Goal: Task Accomplishment & Management: Use online tool/utility

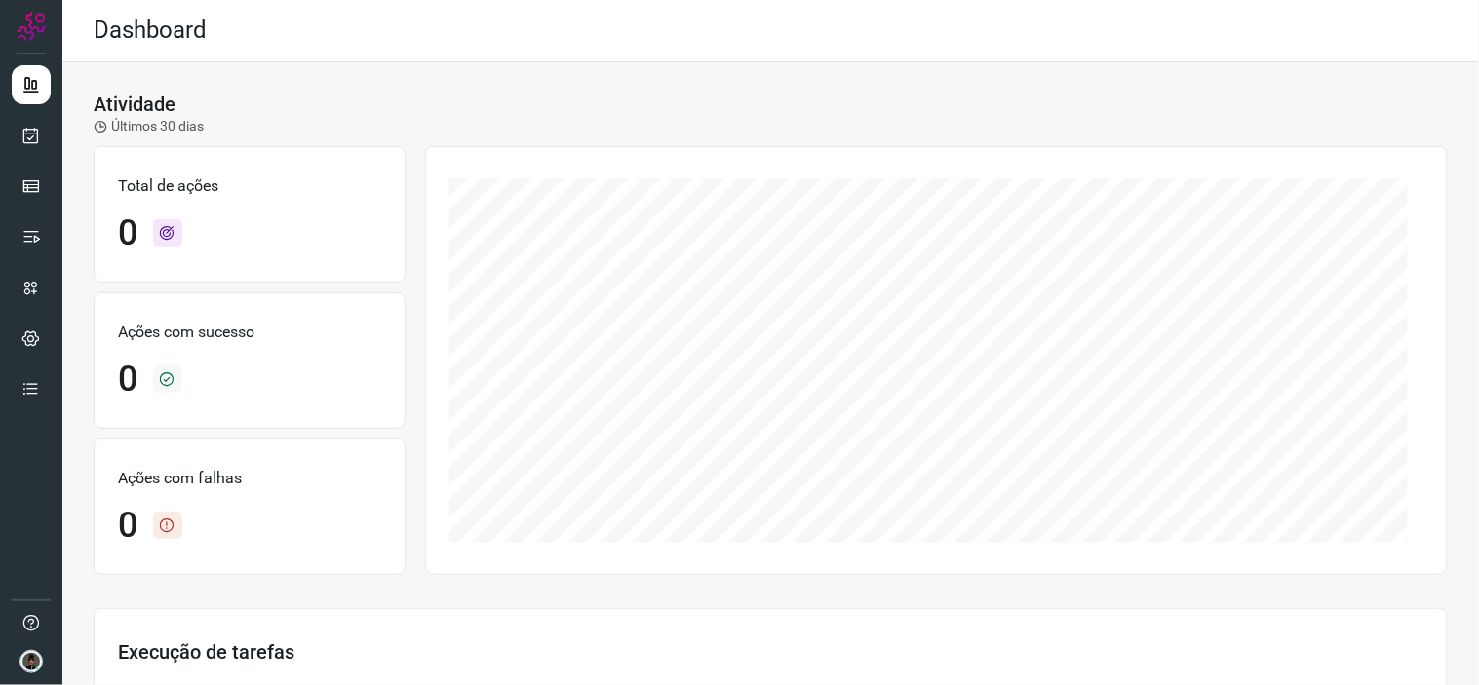
click at [35, 107] on ul at bounding box center [31, 242] width 39 height 355
click at [12, 120] on link at bounding box center [31, 135] width 39 height 39
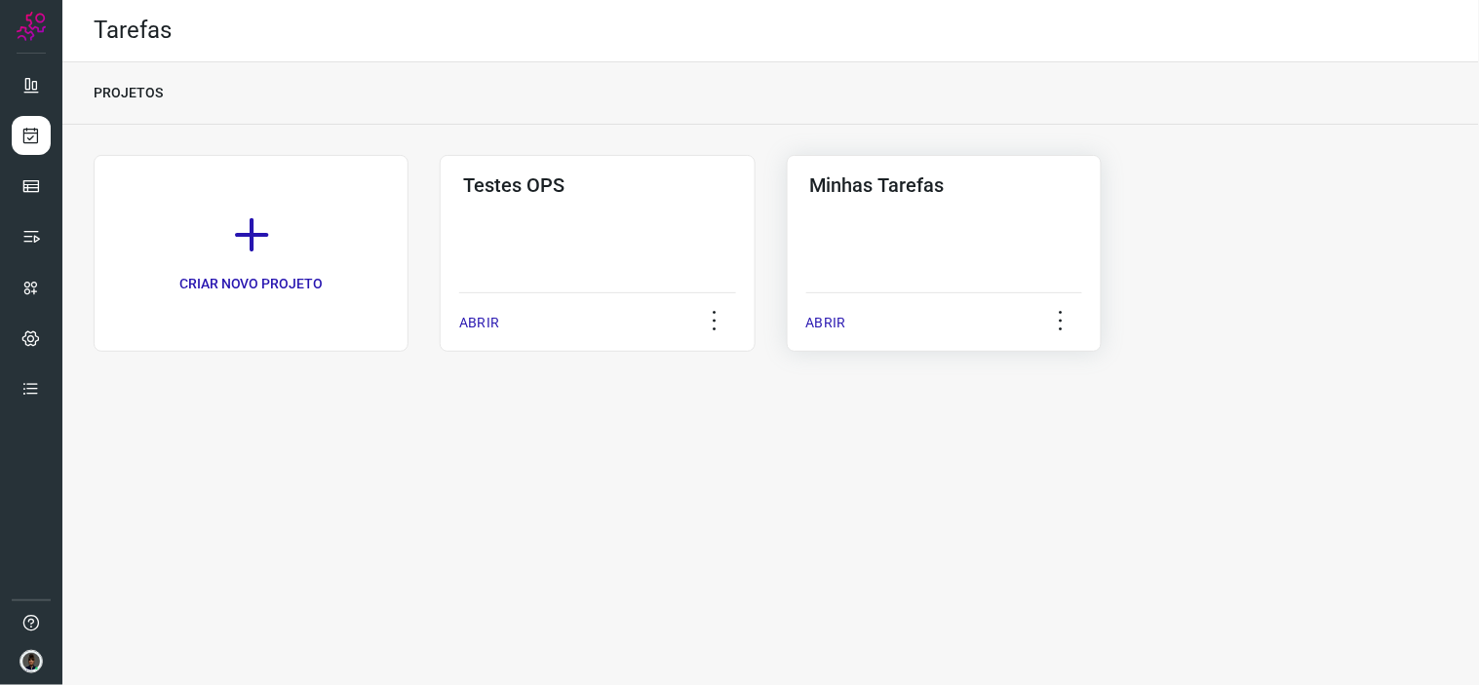
click at [835, 288] on div "Minhas Tarefas ABRIR" at bounding box center [944, 253] width 315 height 197
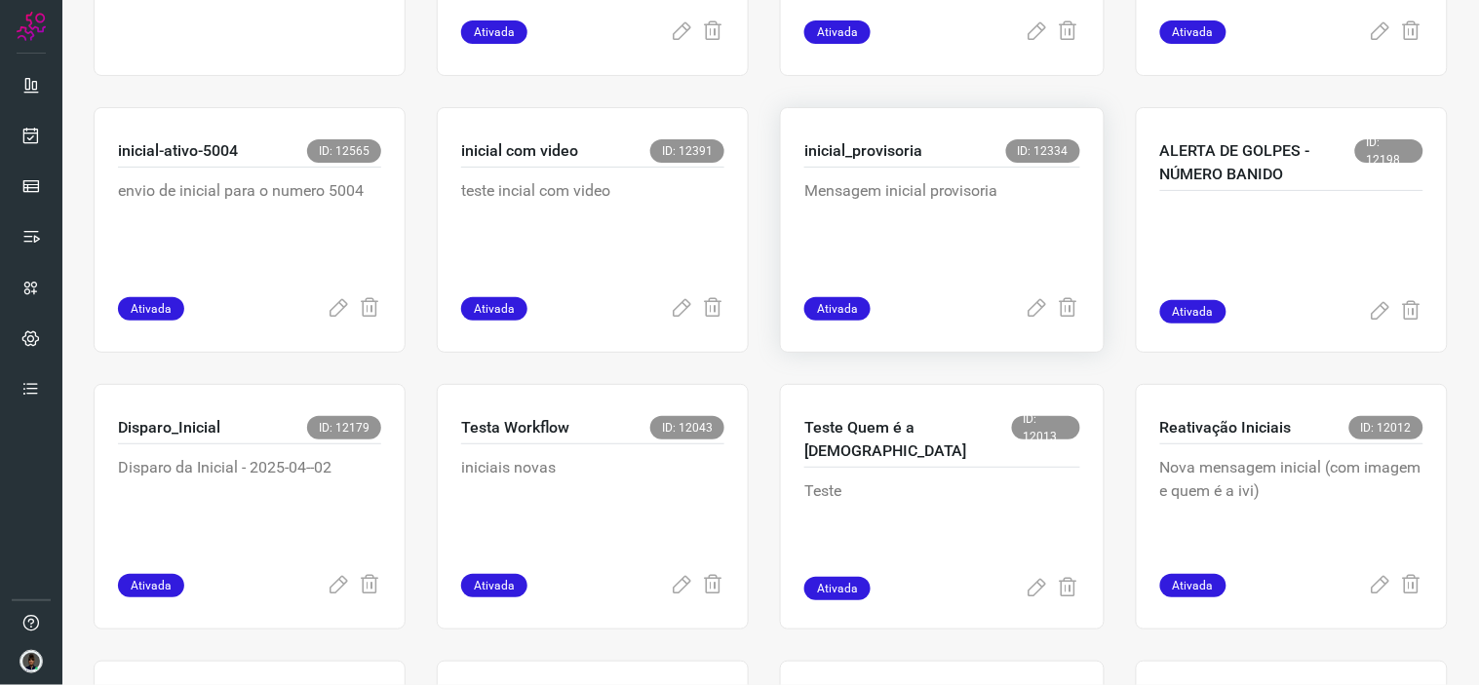
click at [922, 279] on div "Mensagem inicial provisoria" at bounding box center [942, 233] width 276 height 130
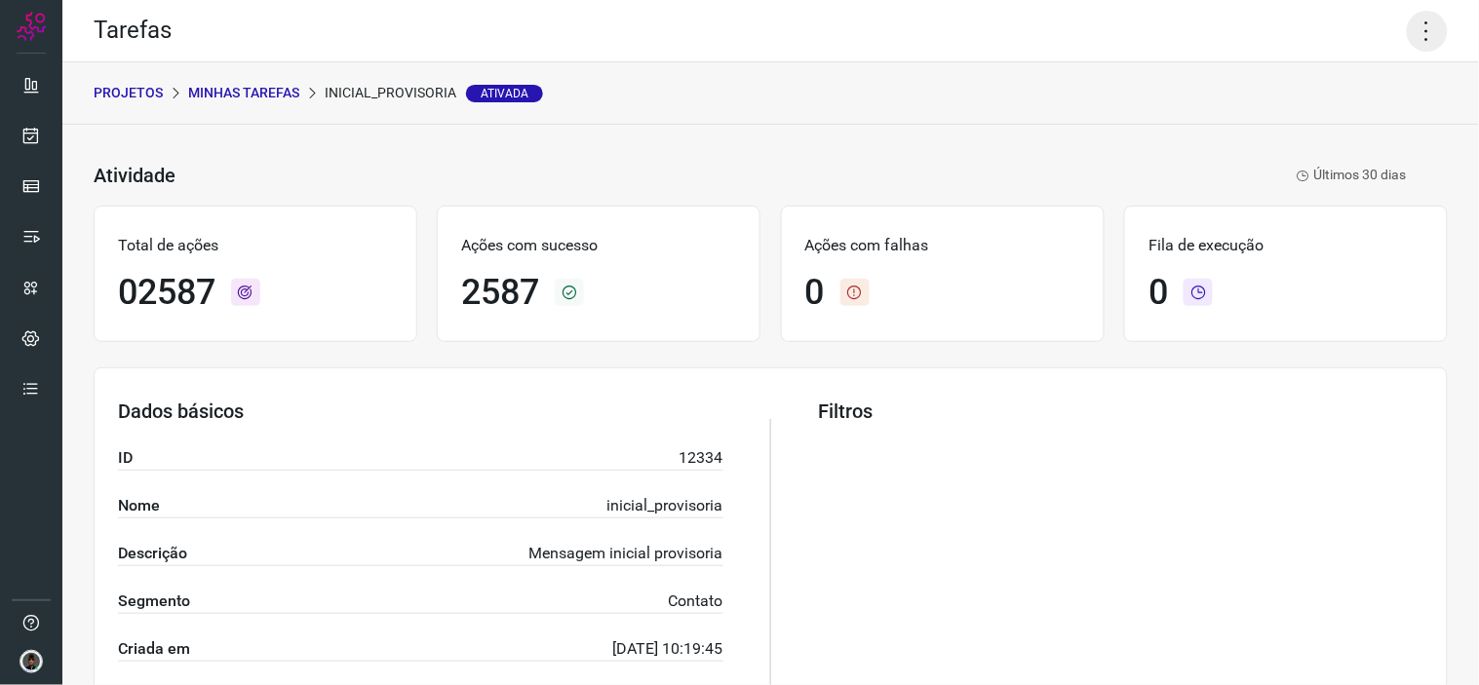
click at [1415, 44] on icon at bounding box center [1427, 31] width 41 height 41
click at [1351, 127] on li "Executar" at bounding box center [1342, 126] width 177 height 31
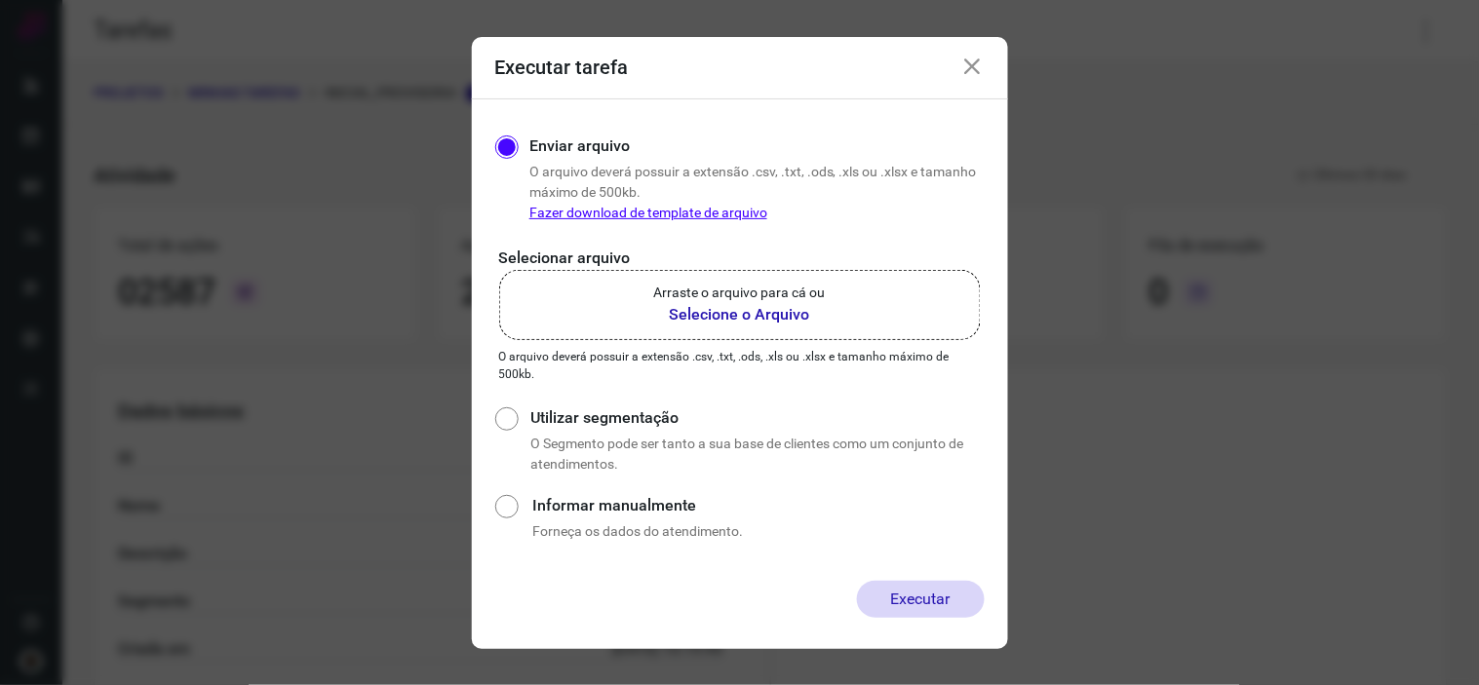
click at [879, 275] on label "Arraste o arquivo para cá ou Selecione o Arquivo" at bounding box center [740, 305] width 482 height 70
click at [0, 0] on input "Arraste o arquivo para cá ou Selecione o Arquivo" at bounding box center [0, 0] width 0 height 0
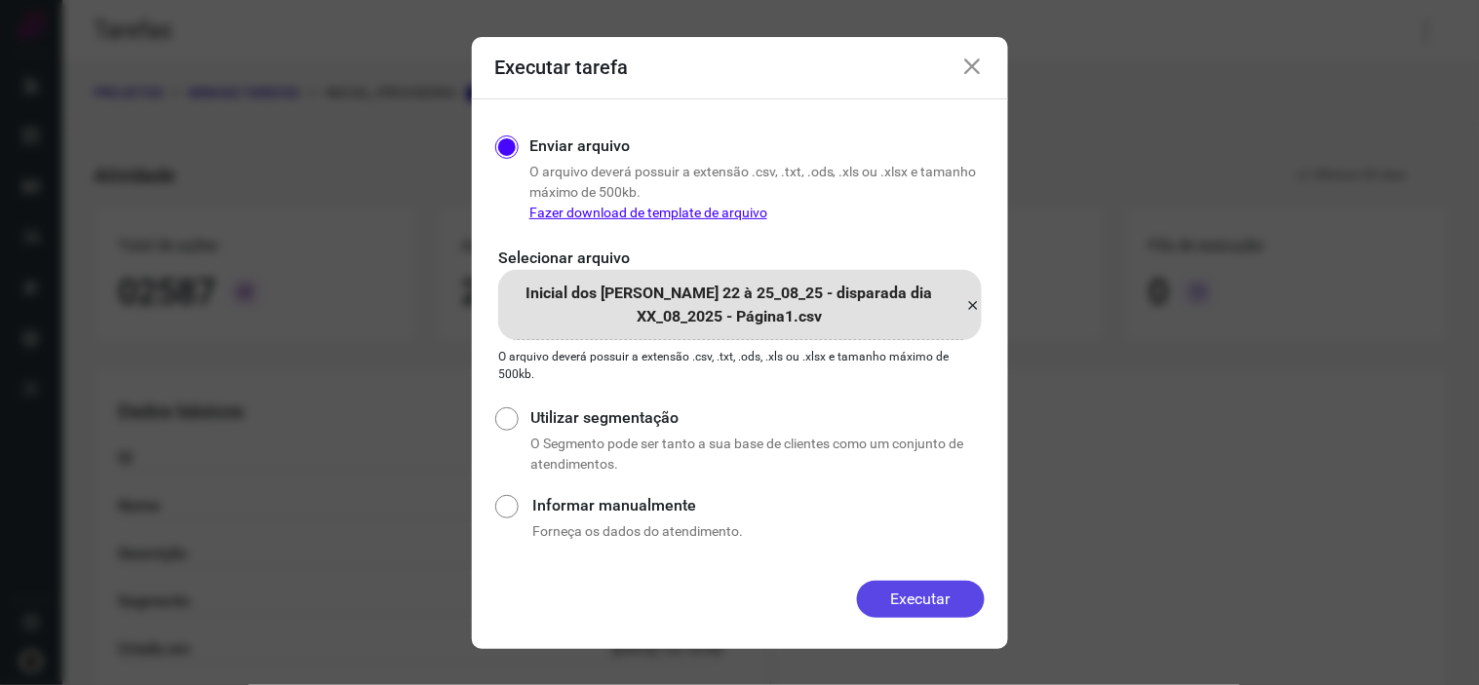
click at [967, 591] on button "Executar" at bounding box center [921, 599] width 128 height 37
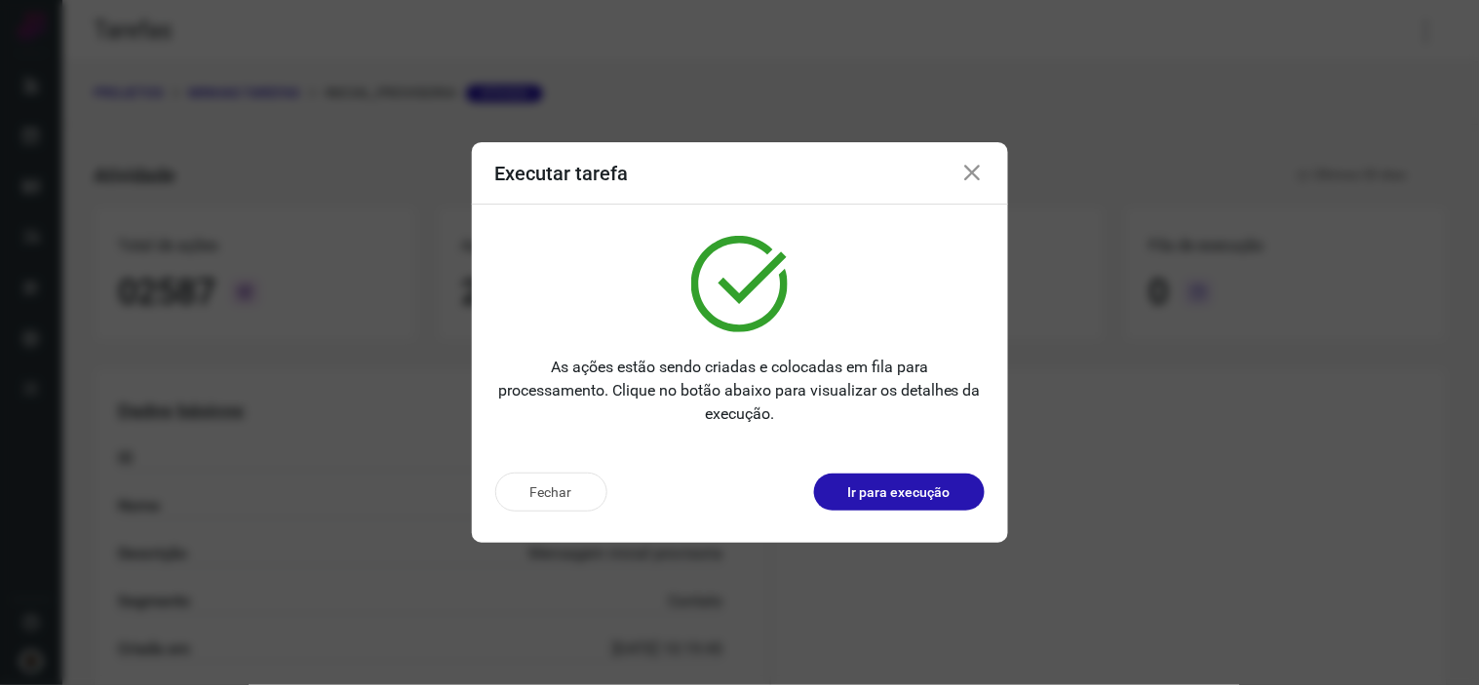
click at [971, 187] on div "Executar tarefa" at bounding box center [740, 173] width 536 height 62
click at [973, 172] on icon at bounding box center [972, 173] width 23 height 23
